Goal: Task Accomplishment & Management: Complete application form

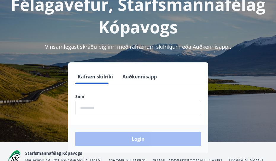
scroll to position [44, 0]
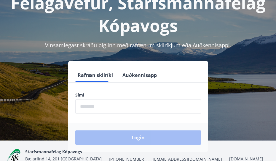
click at [93, 105] on input "phone" at bounding box center [138, 106] width 126 height 15
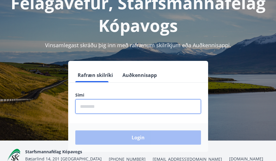
scroll to position [42, 0]
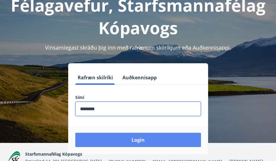
type input "********"
click at [139, 139] on button "Login" at bounding box center [138, 140] width 126 height 14
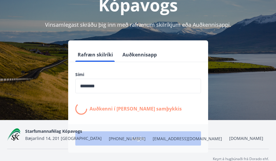
scroll to position [75, 0]
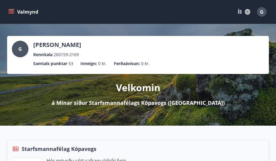
click at [9, 10] on icon "menu" at bounding box center [11, 10] width 5 height 1
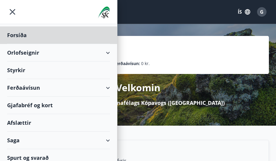
click at [19, 44] on div "Styrkir" at bounding box center [58, 35] width 103 height 18
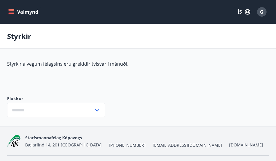
type input "***"
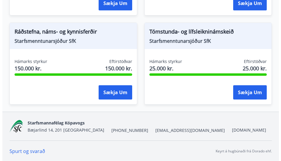
scroll to position [191, 0]
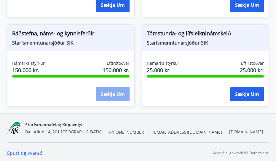
click at [112, 94] on button "Sækja um" at bounding box center [113, 94] width 34 height 14
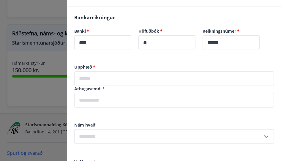
scroll to position [369, 0]
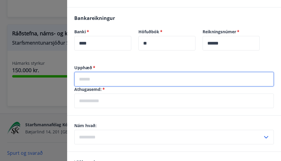
click at [84, 72] on input "text" at bounding box center [173, 79] width 199 height 15
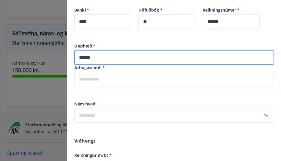
scroll to position [391, 0]
type input "******"
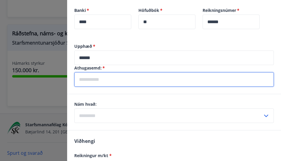
click at [83, 73] on input "text" at bounding box center [173, 79] width 199 height 15
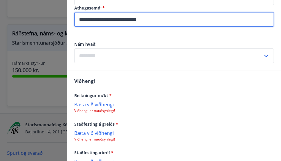
scroll to position [450, 0]
type input "**********"
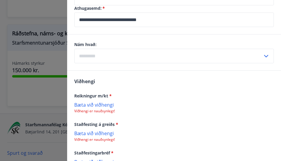
click at [102, 101] on p "Bæta við viðhengi" at bounding box center [173, 104] width 199 height 6
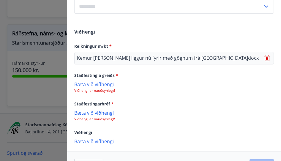
scroll to position [513, 0]
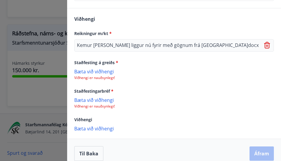
click at [93, 68] on p "Bæta við viðhengi" at bounding box center [173, 71] width 199 height 6
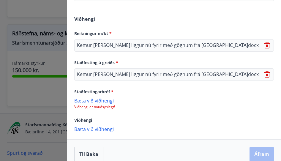
scroll to position [513, 0]
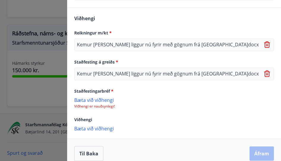
click at [92, 97] on p "Bæta við viðhengi" at bounding box center [173, 100] width 199 height 6
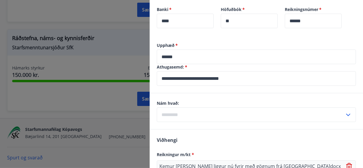
scroll to position [393, 0]
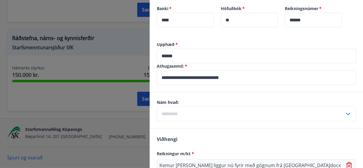
click at [280, 110] on icon at bounding box center [348, 113] width 7 height 7
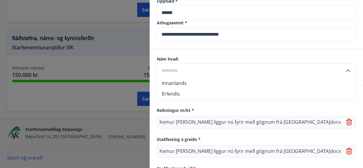
scroll to position [442, 0]
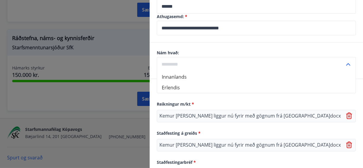
click at [183, 82] on li "Erlendis" at bounding box center [256, 87] width 199 height 11
type input "********"
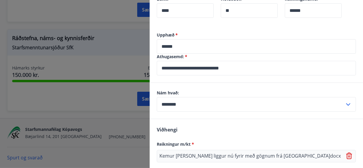
scroll to position [507, 0]
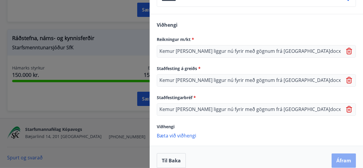
click at [280, 154] on button "Áfram" at bounding box center [344, 160] width 24 height 14
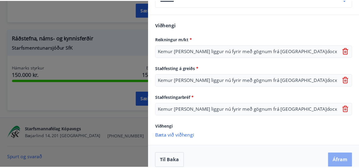
scroll to position [0, 0]
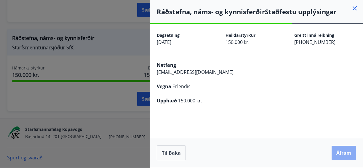
click at [280, 154] on button "Áfram" at bounding box center [344, 153] width 24 height 14
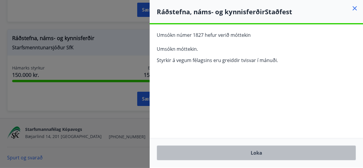
click at [255, 153] on button "Loka" at bounding box center [256, 152] width 199 height 15
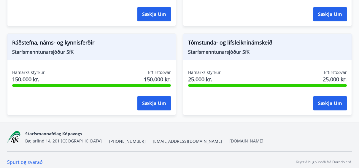
scroll to position [186, 0]
